Goal: Task Accomplishment & Management: Complete application form

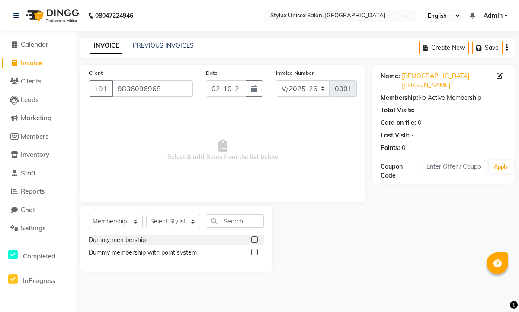
select select "9140"
select select "membership"
click at [43, 45] on span "Calendar" at bounding box center [35, 44] width 28 height 8
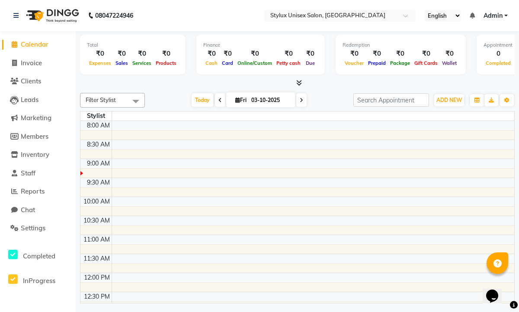
click at [82, 174] on div at bounding box center [81, 173] width 3 height 4
click at [40, 83] on span "Clients" at bounding box center [31, 81] width 20 height 8
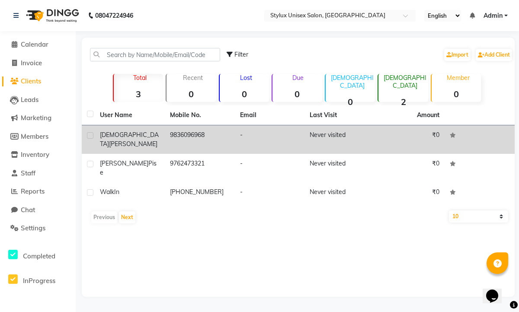
click at [157, 136] on div "[DEMOGRAPHIC_DATA][PERSON_NAME]" at bounding box center [130, 140] width 60 height 18
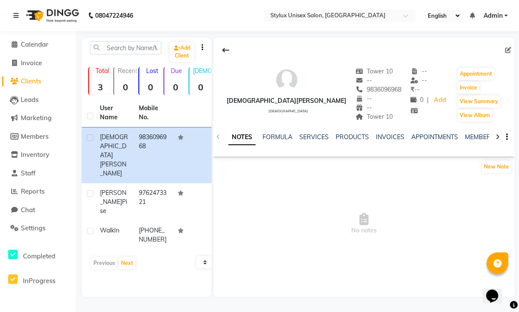
click at [506, 137] on icon "button" at bounding box center [507, 137] width 2 height 0
click at [307, 134] on link "SERVICES" at bounding box center [313, 137] width 29 height 8
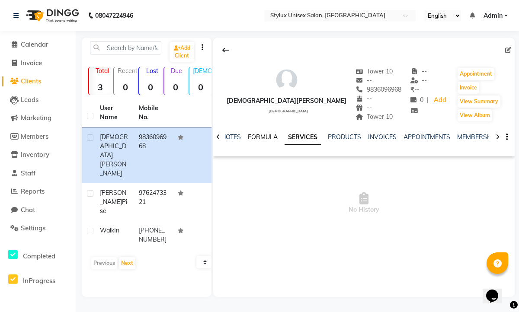
click at [274, 134] on link "FORMULA" at bounding box center [263, 137] width 30 height 8
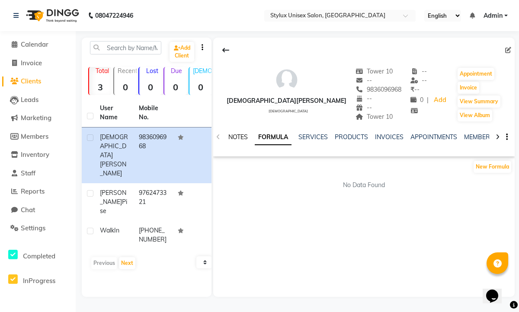
click at [238, 140] on link "NOTES" at bounding box center [237, 137] width 19 height 8
click at [462, 87] on button "Invoice" at bounding box center [468, 88] width 22 height 12
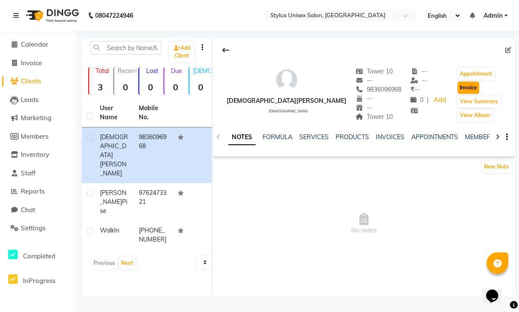
select select "service"
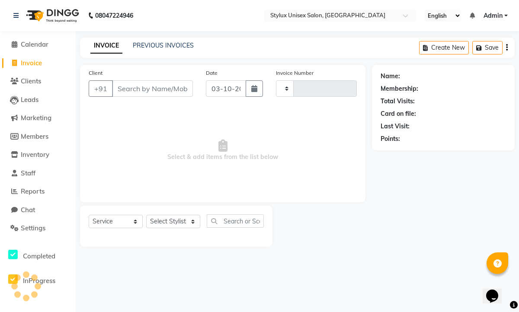
type input "0001"
select select "9140"
type input "9836096968"
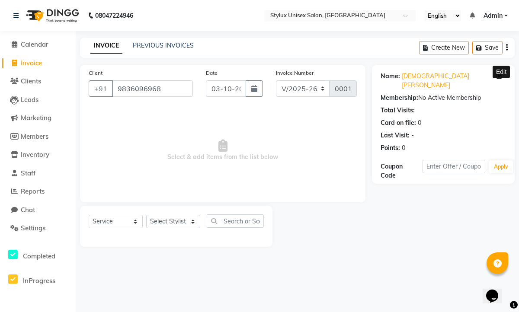
click at [499, 76] on icon at bounding box center [499, 76] width 6 height 6
select select "[DEMOGRAPHIC_DATA]"
select select "57888"
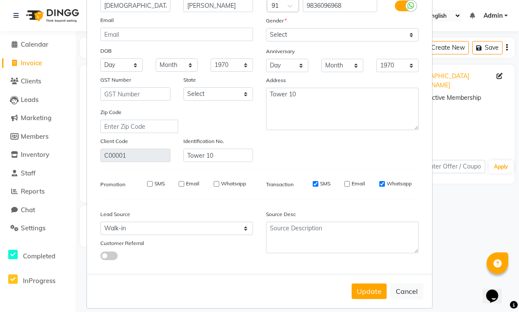
scroll to position [71, 0]
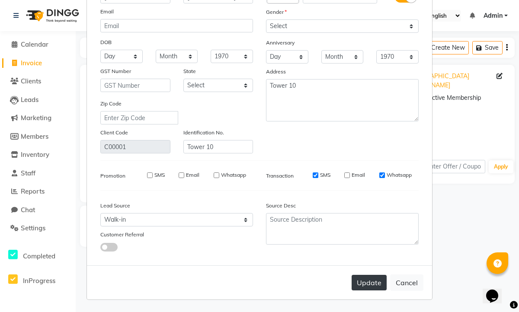
click at [372, 283] on button "Update" at bounding box center [368, 283] width 35 height 16
select select
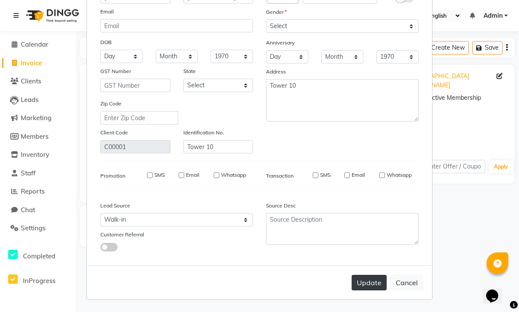
select select
checkbox input "false"
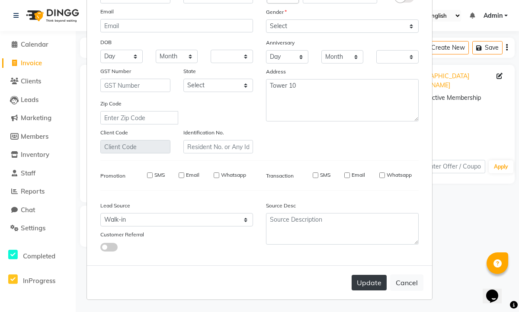
checkbox input "false"
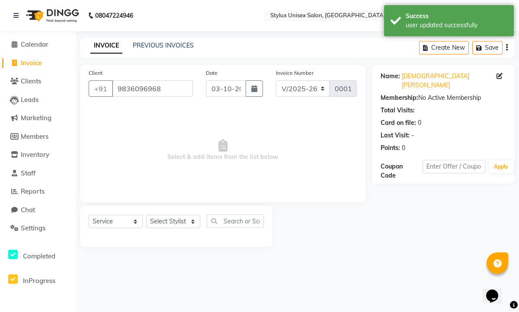
click at [403, 106] on div "Total Visits:" at bounding box center [397, 110] width 34 height 9
click at [496, 75] on icon at bounding box center [499, 76] width 6 height 6
select select "[DEMOGRAPHIC_DATA]"
select select "57888"
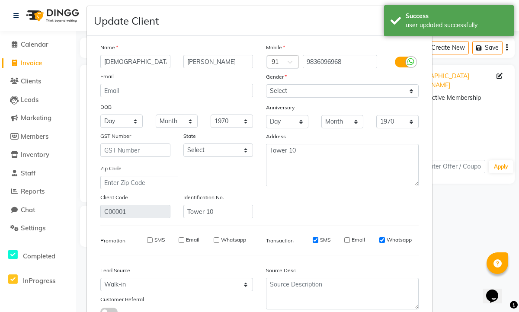
scroll to position [0, 0]
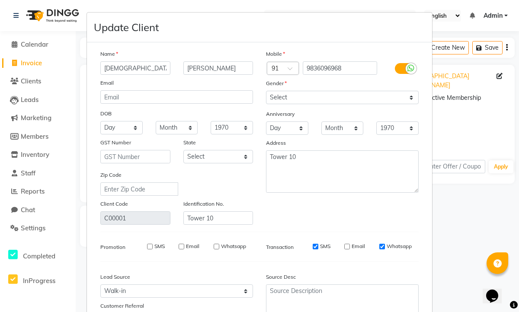
click at [444, 111] on ngb-modal-window "Update Client Name [PERSON_NAME] Email DOB Day 01 02 03 04 05 06 07 08 09 10 11…" at bounding box center [259, 156] width 519 height 312
click at [38, 61] on ngb-modal-window "Update Client Name [PERSON_NAME] Email DOB Day 01 02 03 04 05 06 07 08 09 10 11…" at bounding box center [259, 156] width 519 height 312
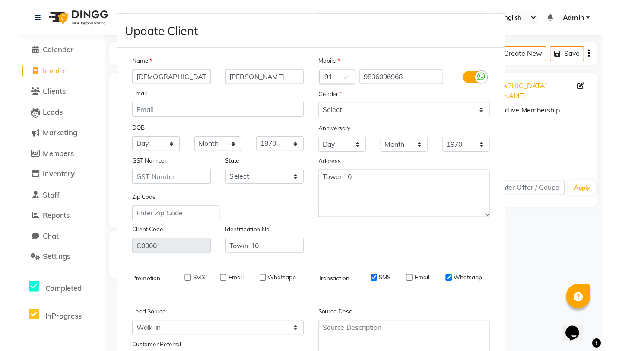
scroll to position [71, 0]
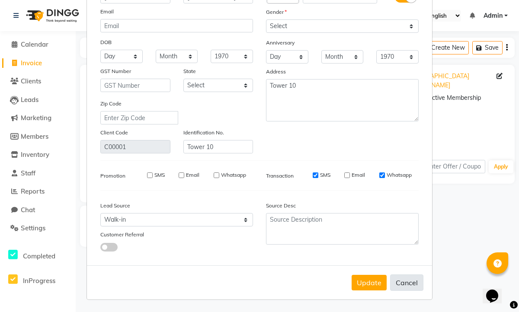
click at [410, 284] on button "Cancel" at bounding box center [406, 283] width 33 height 16
select select
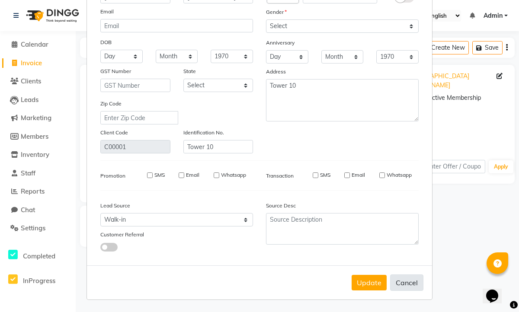
select select
checkbox input "false"
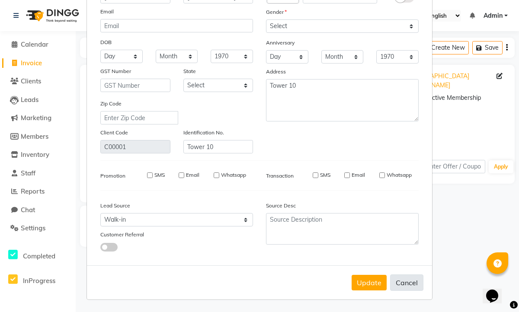
checkbox input "false"
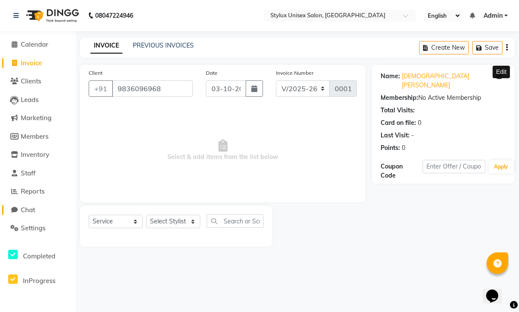
click at [34, 206] on span "Chat" at bounding box center [28, 210] width 14 height 8
select select "100"
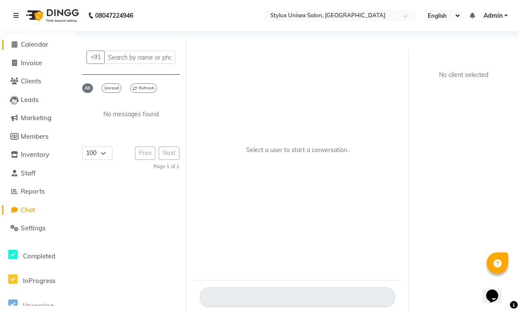
click at [30, 49] on link "Calendar" at bounding box center [37, 45] width 71 height 10
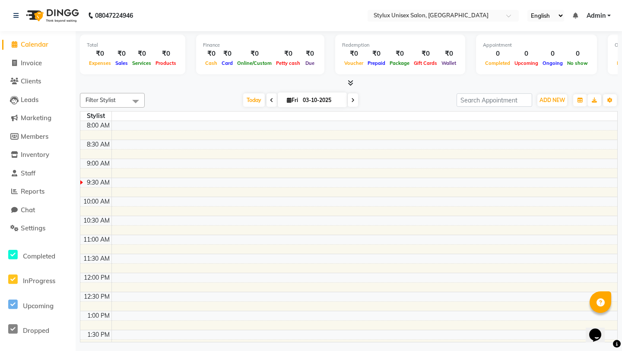
click at [104, 102] on span "Filter Stylist" at bounding box center [101, 99] width 30 height 7
click at [40, 62] on span "Invoice" at bounding box center [31, 63] width 21 height 8
select select "9140"
select select "service"
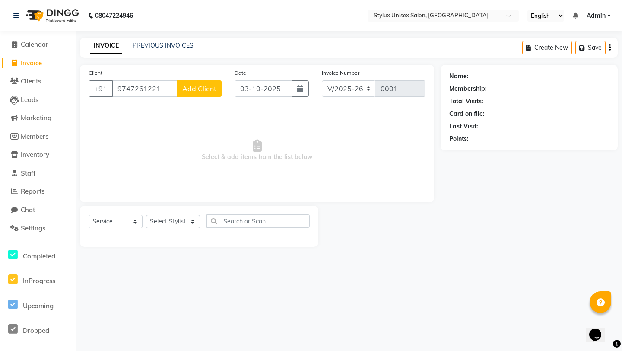
type input "9747261221"
click at [192, 87] on span "Add Client" at bounding box center [199, 88] width 34 height 9
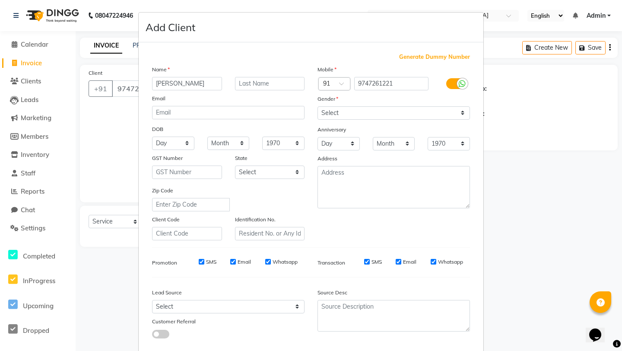
type input "[PERSON_NAME]"
click at [262, 82] on input "Bang" at bounding box center [270, 83] width 70 height 13
type input "Bangil"
click at [261, 116] on input "email" at bounding box center [228, 112] width 153 height 13
type input "[EMAIL_ADDRESS][DOMAIN_NAME]"
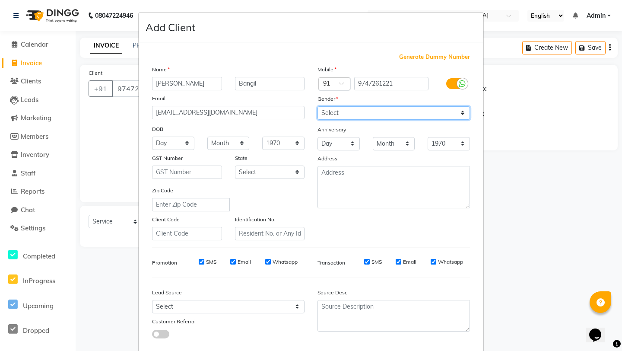
click at [390, 113] on select "Select [DEMOGRAPHIC_DATA] [DEMOGRAPHIC_DATA] Other Prefer Not To Say" at bounding box center [394, 112] width 153 height 13
select select "[DEMOGRAPHIC_DATA]"
click at [318, 106] on select "Select [DEMOGRAPHIC_DATA] [DEMOGRAPHIC_DATA] Other Prefer Not To Say" at bounding box center [394, 112] width 153 height 13
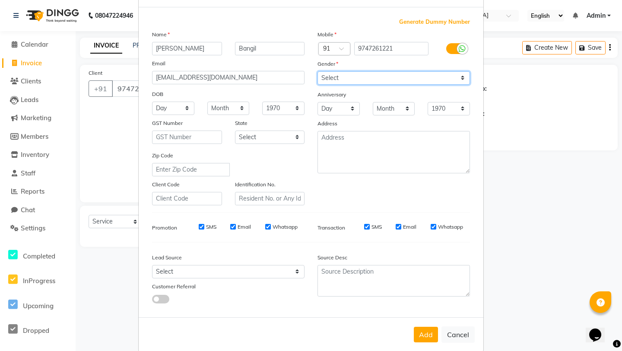
scroll to position [48, 0]
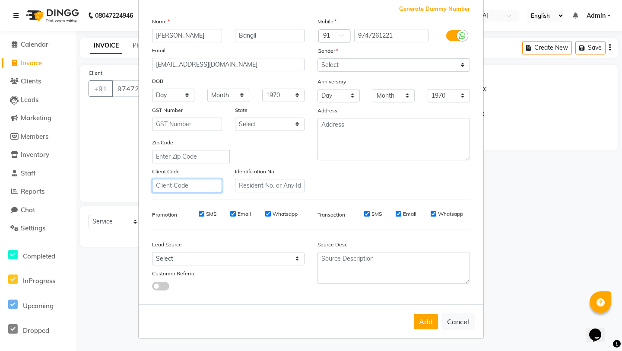
click at [198, 185] on input "text" at bounding box center [187, 185] width 70 height 13
type input "00002"
click at [206, 214] on label "SMS" at bounding box center [211, 214] width 10 height 8
click at [204, 214] on input "SMS" at bounding box center [202, 214] width 6 height 6
click at [204, 215] on div "SMS" at bounding box center [202, 214] width 30 height 8
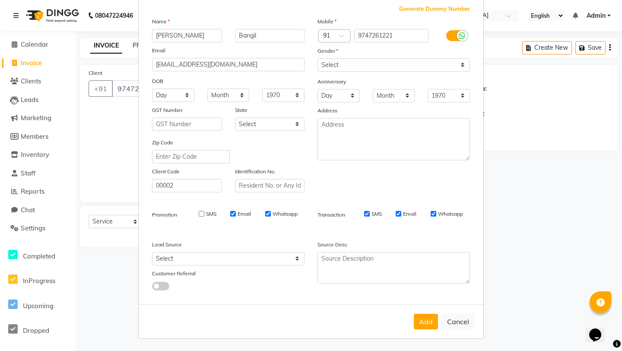
click at [204, 215] on div "SMS" at bounding box center [202, 214] width 30 height 8
click at [202, 213] on input "SMS" at bounding box center [202, 214] width 6 height 6
checkbox input "true"
click at [428, 312] on button "Add" at bounding box center [426, 322] width 24 height 16
select select
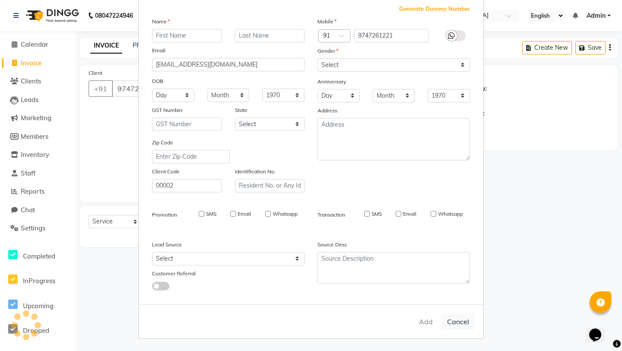
select select
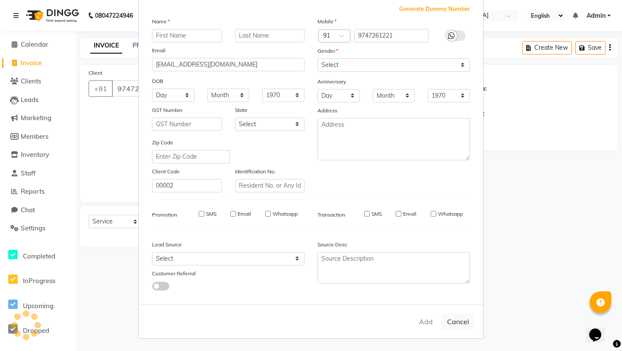
select select
checkbox input "false"
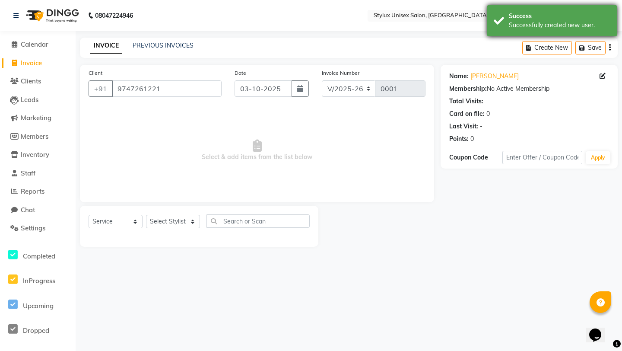
click at [518, 10] on div "Success Successfully created new user." at bounding box center [553, 20] width 130 height 31
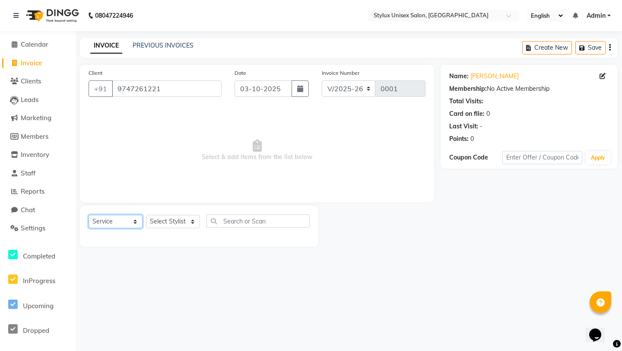
click at [129, 220] on select "Select Service Product Membership Package Voucher Prepaid Gift Card" at bounding box center [116, 221] width 54 height 13
click at [89, 215] on select "Select Service Product Membership Package Voucher Prepaid Gift Card" at bounding box center [116, 221] width 54 height 13
click at [156, 219] on select "Select Stylist" at bounding box center [173, 221] width 54 height 13
click at [146, 215] on select "Select Stylist" at bounding box center [173, 221] width 54 height 13
click at [226, 225] on input "text" at bounding box center [258, 220] width 103 height 13
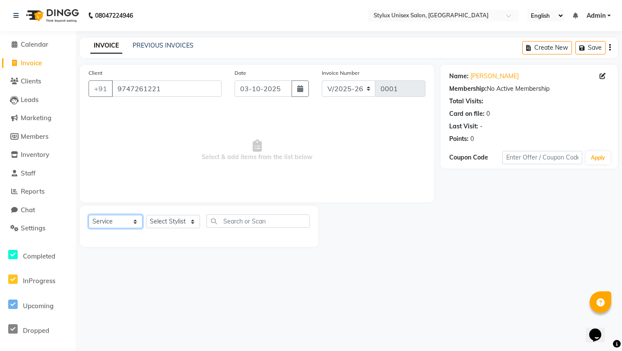
click at [122, 220] on select "Select Service Product Membership Package Voucher Prepaid Gift Card" at bounding box center [116, 221] width 54 height 13
click at [89, 215] on select "Select Service Product Membership Package Voucher Prepaid Gift Card" at bounding box center [116, 221] width 54 height 13
click at [114, 219] on select "Select Service Product Membership Package Voucher Prepaid Gift Card" at bounding box center [116, 221] width 54 height 13
click at [129, 223] on select "Select Service Product Membership Package Voucher Prepaid Gift Card" at bounding box center [116, 221] width 54 height 13
select select "service"
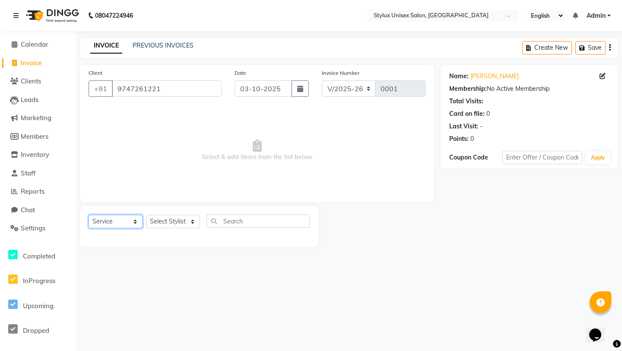
click at [89, 215] on select "Select Service Product Membership Package Voucher Prepaid Gift Card" at bounding box center [116, 221] width 54 height 13
click at [156, 227] on select "Select Stylist" at bounding box center [173, 221] width 54 height 13
click at [227, 221] on input "text" at bounding box center [258, 220] width 103 height 13
type input "h"
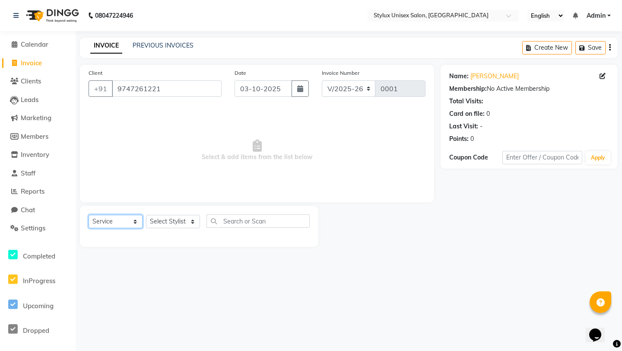
click at [127, 220] on select "Select Service Product Membership Package Voucher Prepaid Gift Card" at bounding box center [116, 221] width 54 height 13
click at [89, 215] on select "Select Service Product Membership Package Voucher Prepaid Gift Card" at bounding box center [116, 221] width 54 height 13
click at [212, 220] on input "text" at bounding box center [258, 220] width 103 height 13
type input "hai"
click at [212, 220] on input "hai" at bounding box center [252, 220] width 91 height 13
